Goal: Download file/media

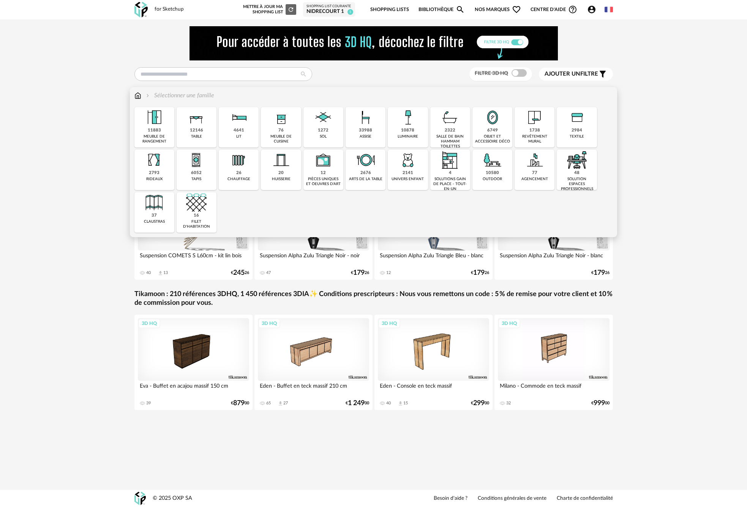
click at [361, 135] on div "assise" at bounding box center [366, 136] width 12 height 5
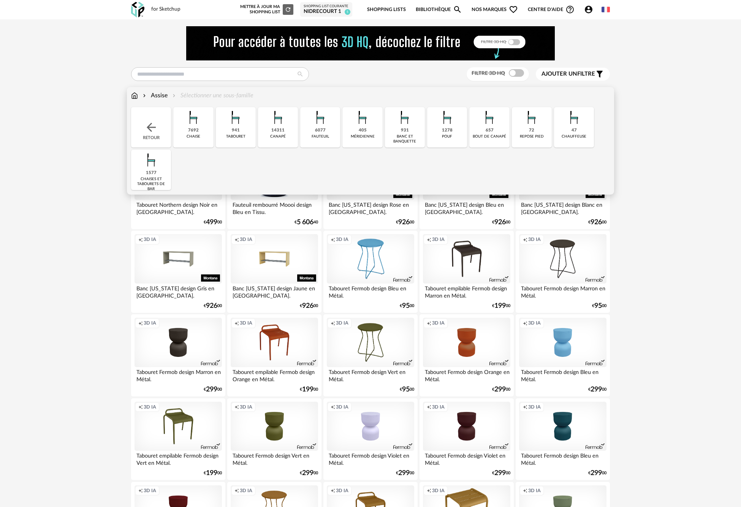
click at [281, 116] on img at bounding box center [278, 117] width 21 height 21
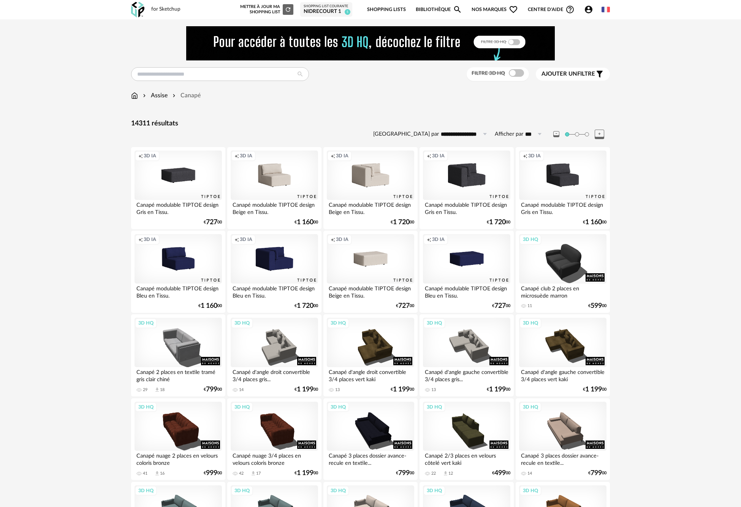
click at [517, 73] on span at bounding box center [516, 73] width 15 height 8
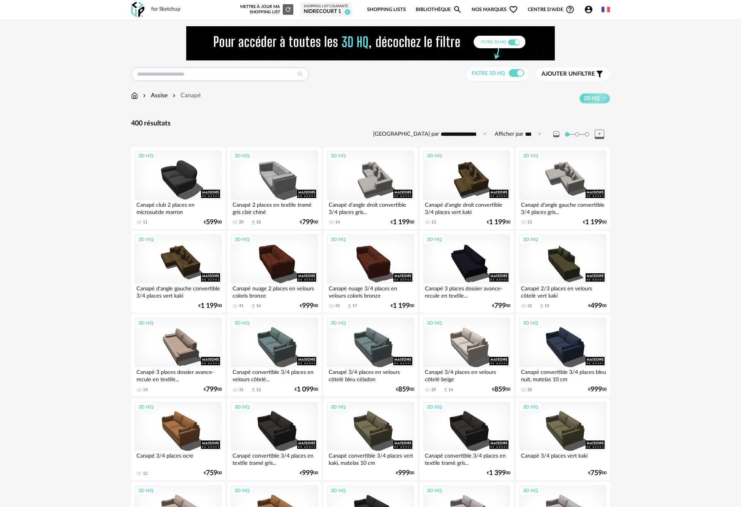
click at [565, 75] on span "Ajouter un" at bounding box center [559, 74] width 36 height 6
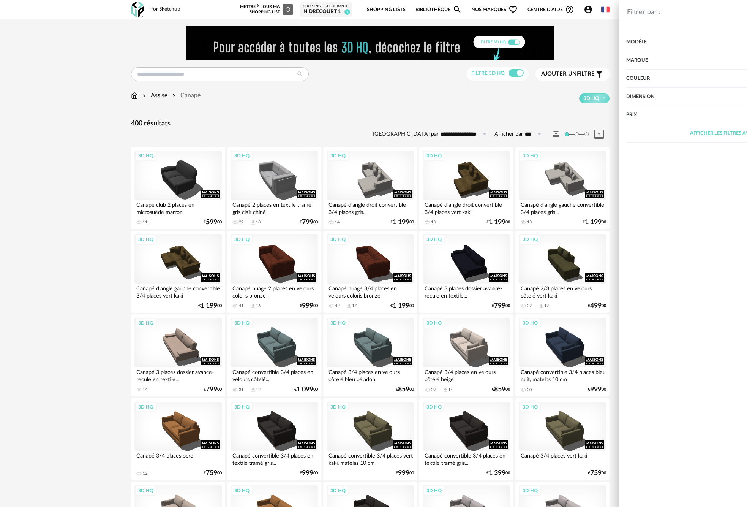
click at [734, 137] on div "Afficher les filtres avancés" at bounding box center [635, 133] width 210 height 18
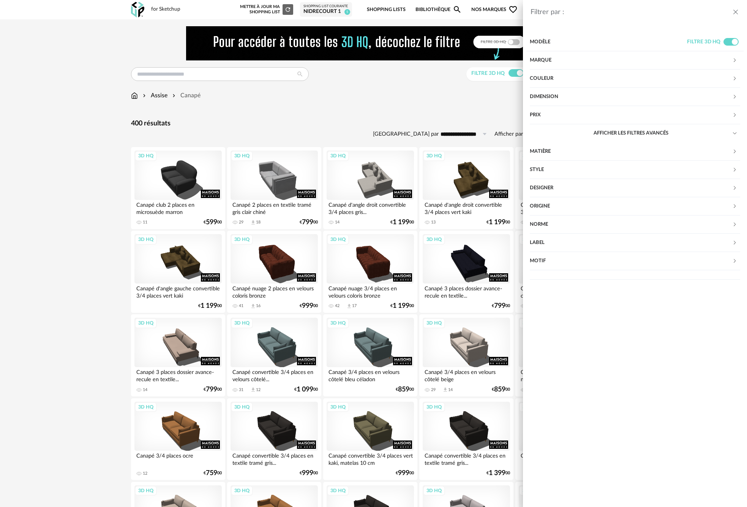
click at [359, 118] on div "Filtrer par : Modèle Filtre 3D HQ Marque &tradition 0 101 Copenhagen 0 366 Conc…" at bounding box center [373, 253] width 747 height 507
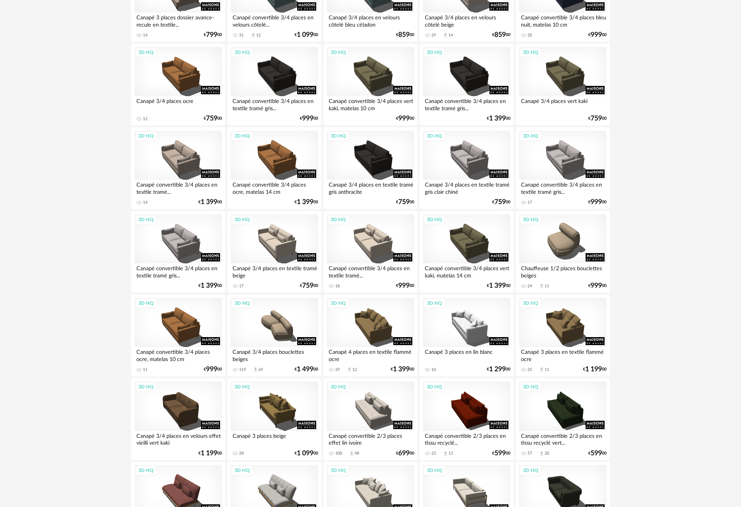
scroll to position [405, 0]
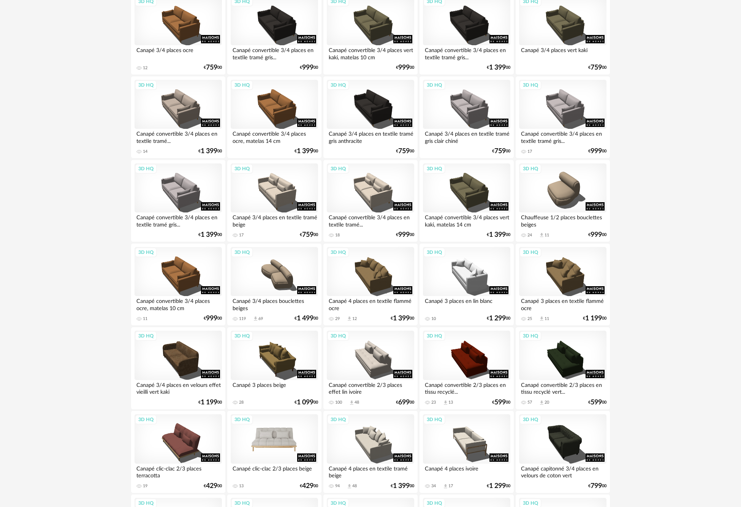
click at [282, 442] on div "3D HQ" at bounding box center [274, 438] width 87 height 49
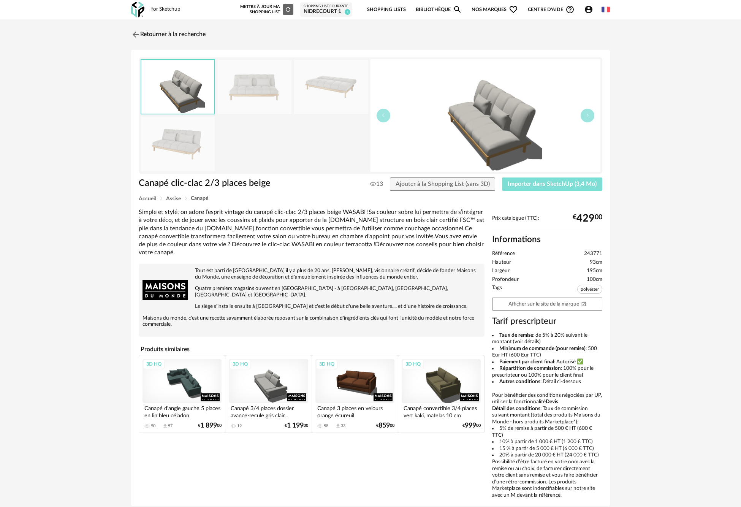
click at [548, 185] on span "Importer dans SketchUp (3,4 Mo)" at bounding box center [551, 184] width 89 height 6
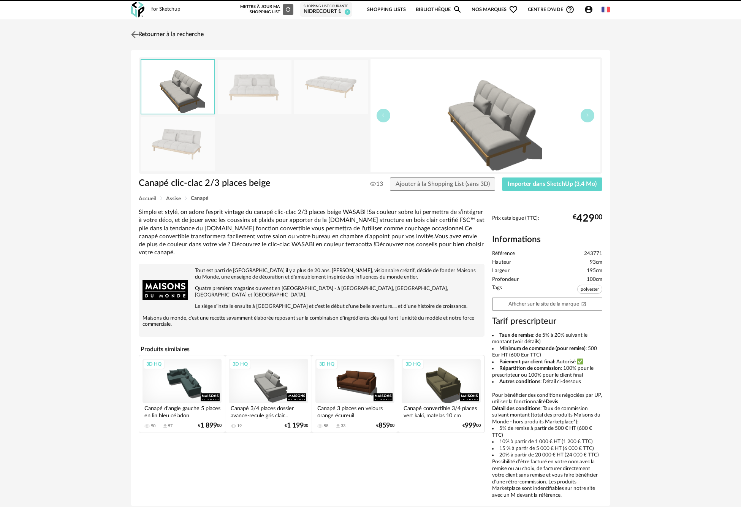
click at [133, 34] on img at bounding box center [135, 34] width 11 height 11
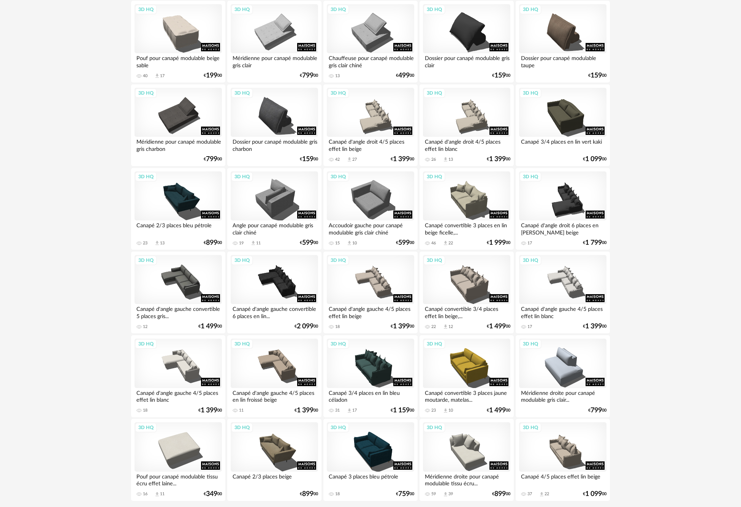
scroll to position [1362, 0]
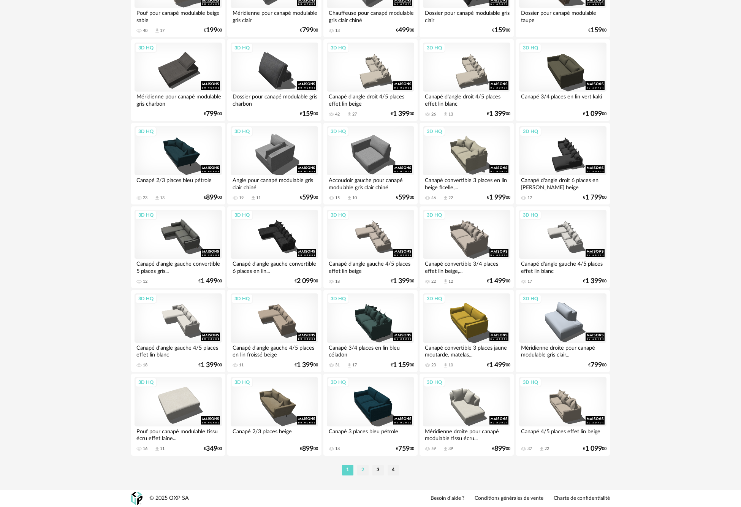
click at [364, 469] on li "2" at bounding box center [362, 469] width 11 height 11
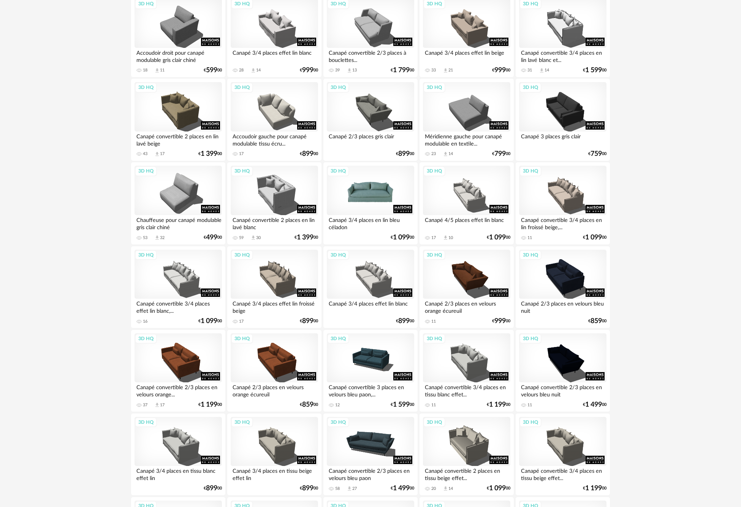
scroll to position [253, 0]
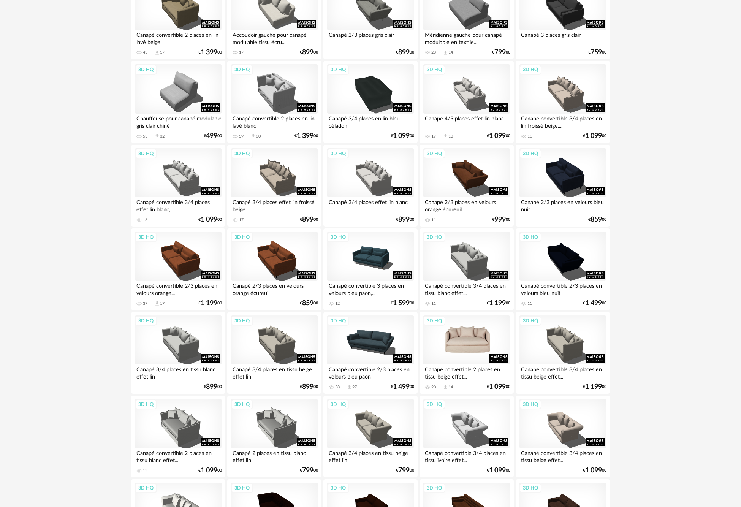
click at [488, 343] on div "3D HQ" at bounding box center [466, 339] width 87 height 49
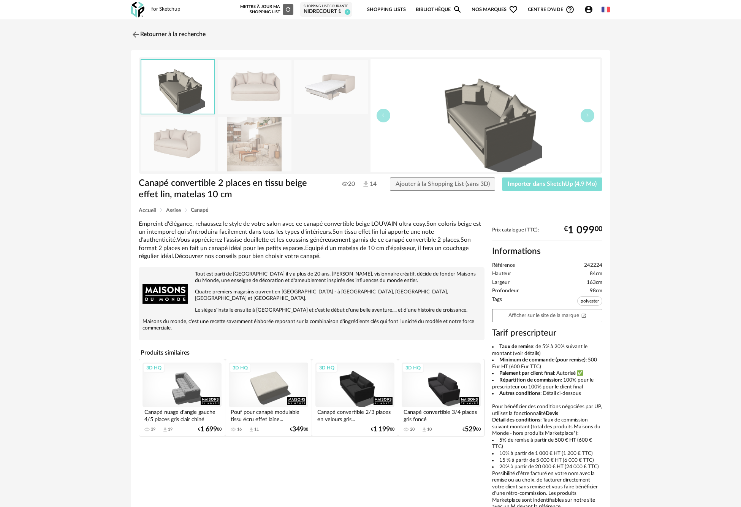
click at [542, 186] on span "Importer dans SketchUp (4,9 Mo)" at bounding box center [551, 184] width 89 height 6
